Goal: Task Accomplishment & Management: Use online tool/utility

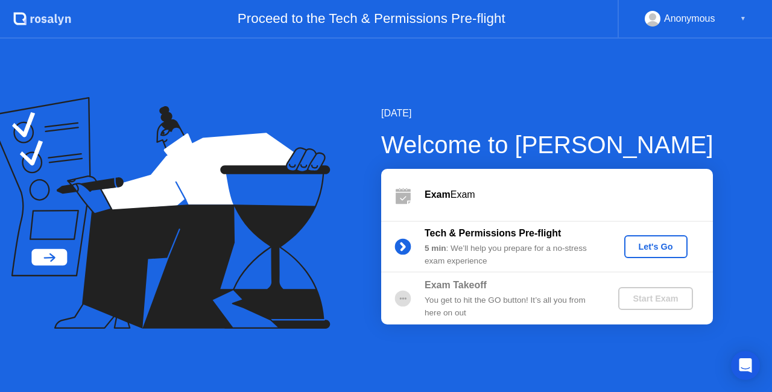
click at [644, 249] on div "Let's Go" at bounding box center [656, 247] width 54 height 10
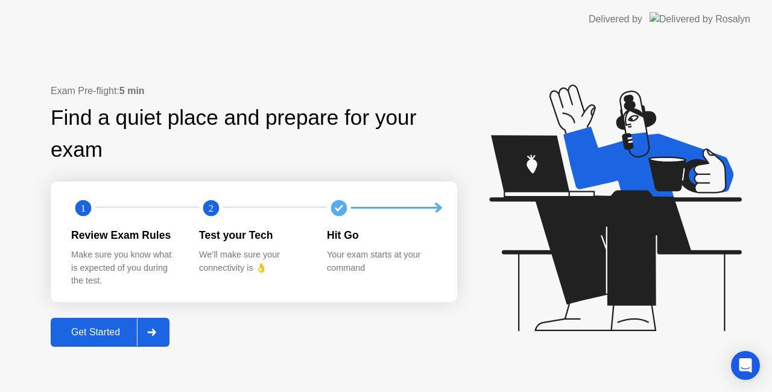
click at [97, 329] on div "Get Started" at bounding box center [95, 332] width 83 height 11
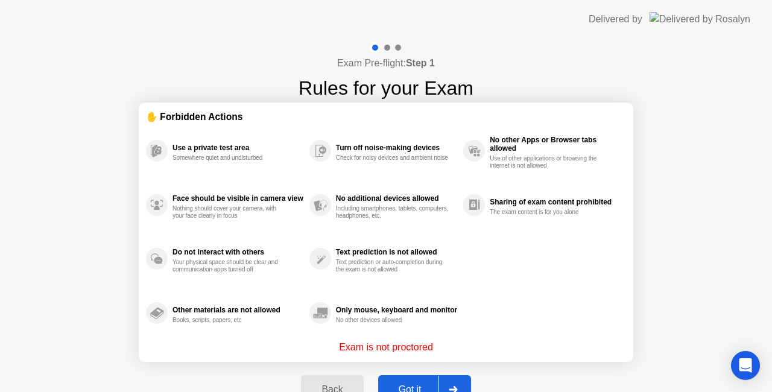
click at [410, 384] on div "Got it" at bounding box center [410, 389] width 57 height 11
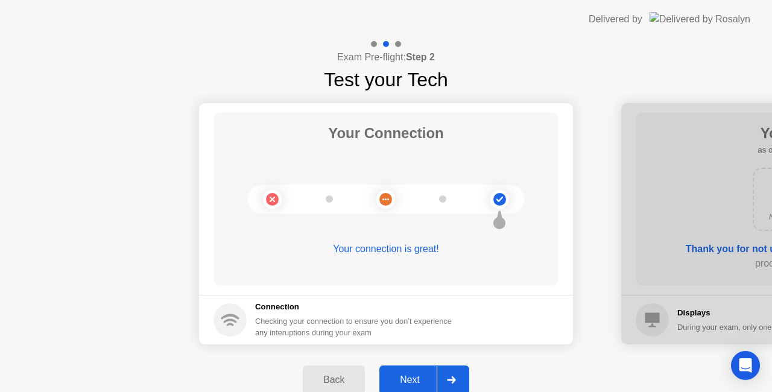
click at [418, 378] on div "Next" at bounding box center [410, 380] width 54 height 11
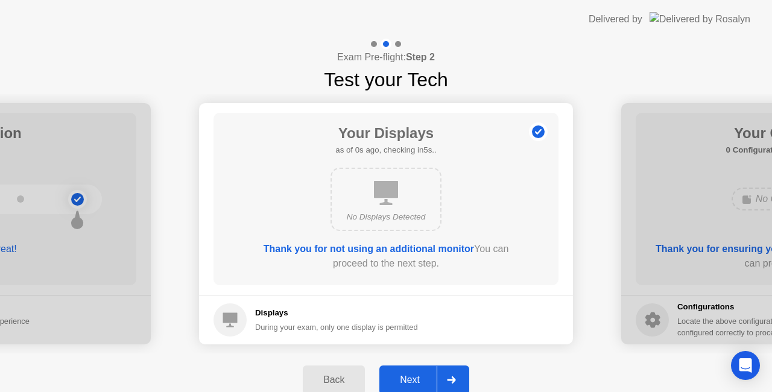
click at [418, 378] on div "Next" at bounding box center [410, 380] width 54 height 11
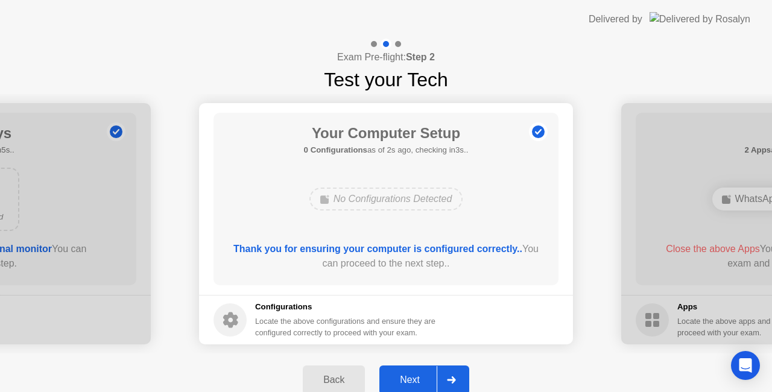
click at [407, 375] on div "Next" at bounding box center [410, 380] width 54 height 11
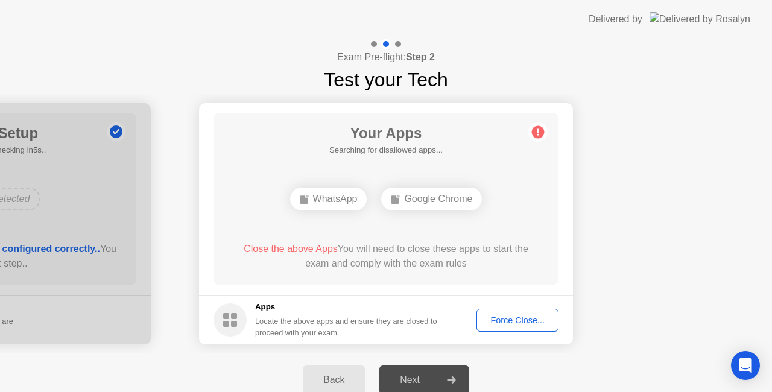
click at [407, 375] on div "Next" at bounding box center [410, 380] width 54 height 11
click at [513, 320] on div "Force Close..." at bounding box center [518, 320] width 74 height 10
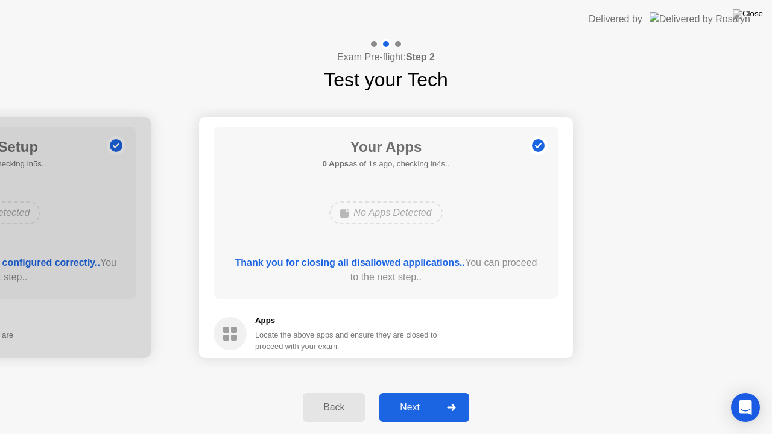
click at [402, 391] on div "Next" at bounding box center [410, 407] width 54 height 11
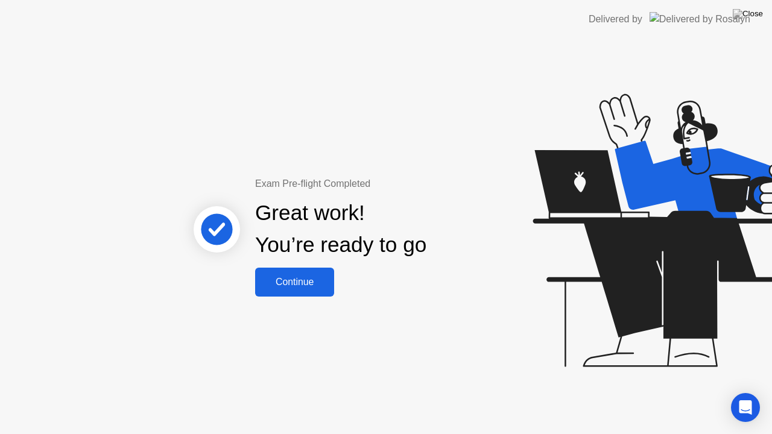
click at [274, 280] on div "Continue" at bounding box center [295, 282] width 72 height 11
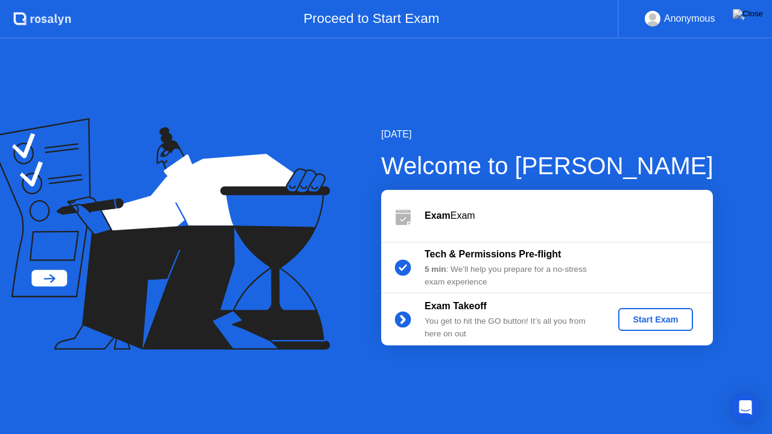
click at [647, 323] on div "Start Exam" at bounding box center [655, 320] width 65 height 10
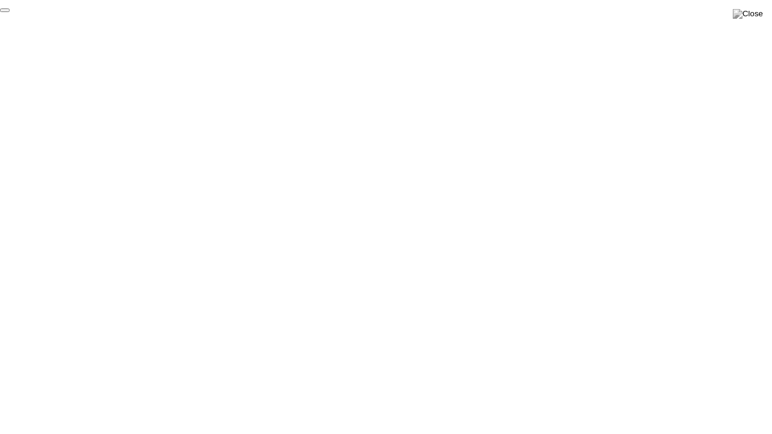
click div "End Proctoring Session"
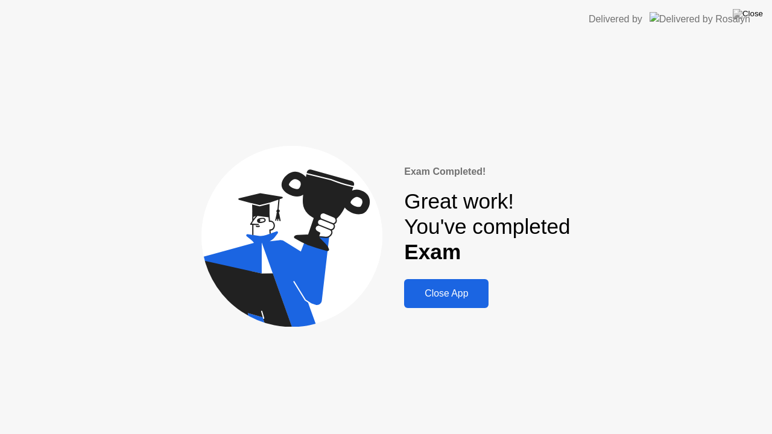
click at [455, 292] on div "Close App" at bounding box center [446, 293] width 77 height 11
